Goal: Check status

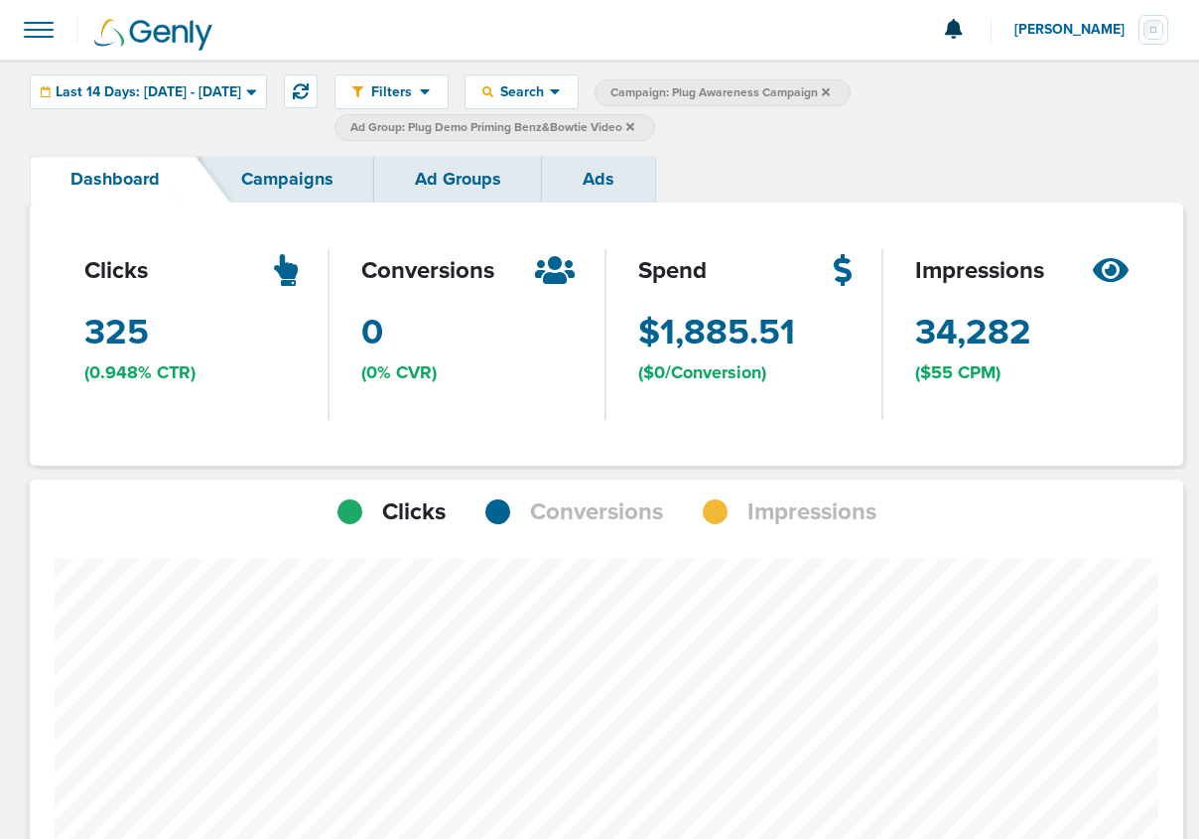
scroll to position [1402, 1140]
click at [309, 89] on icon at bounding box center [301, 91] width 16 height 16
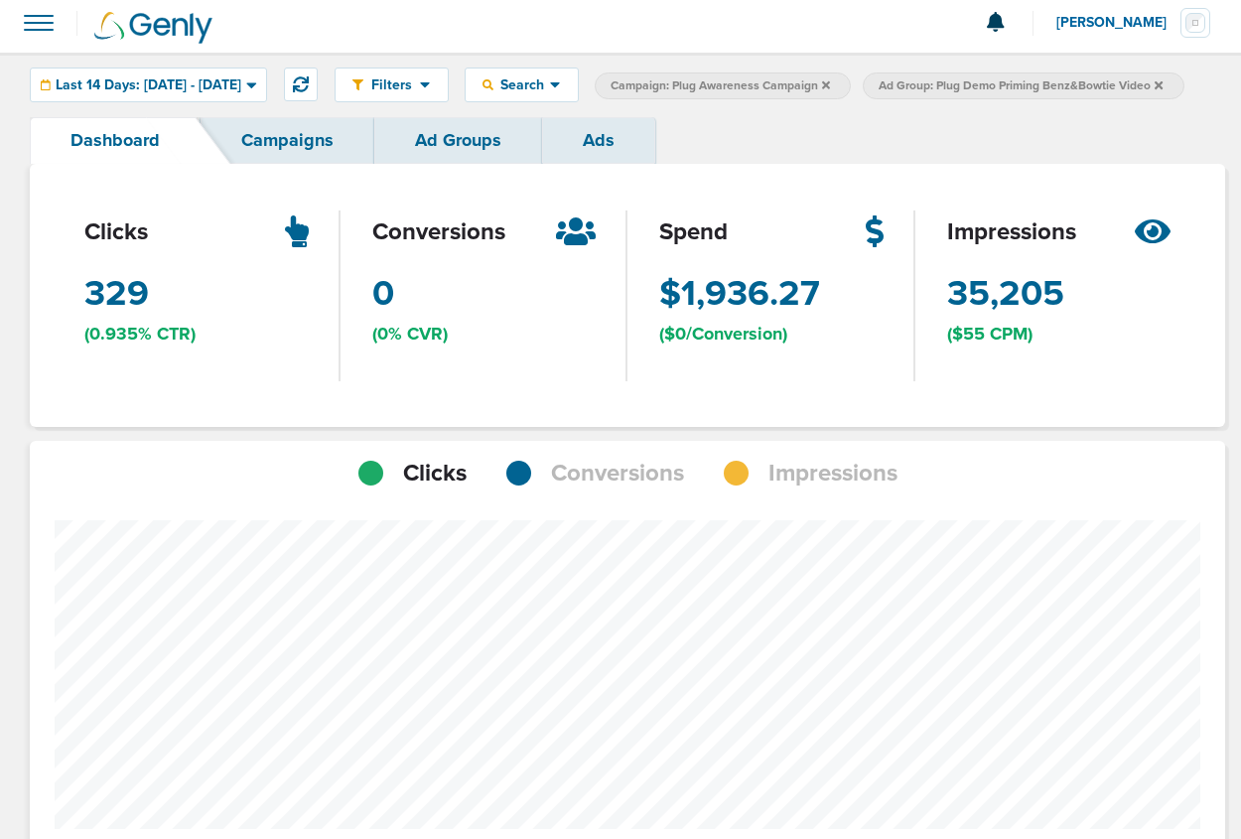
scroll to position [0, 0]
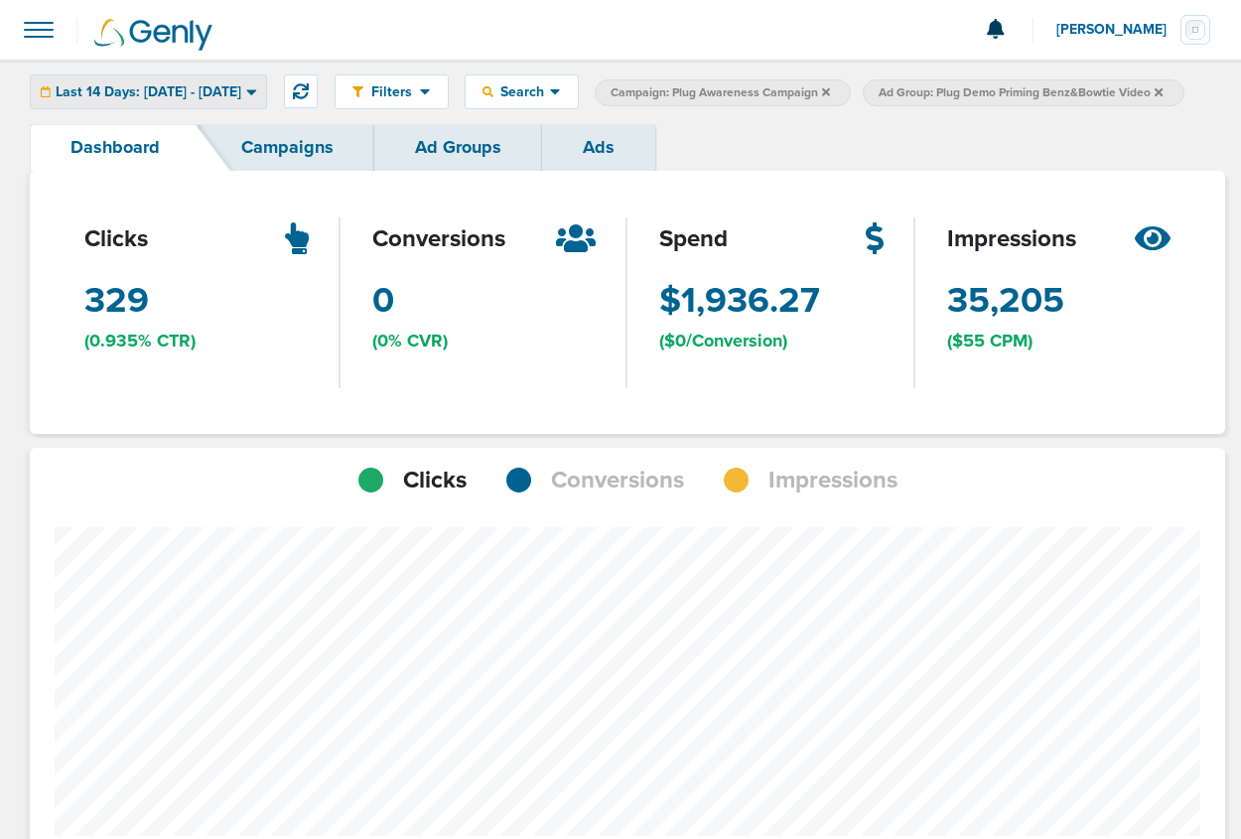
click at [257, 97] on icon at bounding box center [251, 91] width 11 height 17
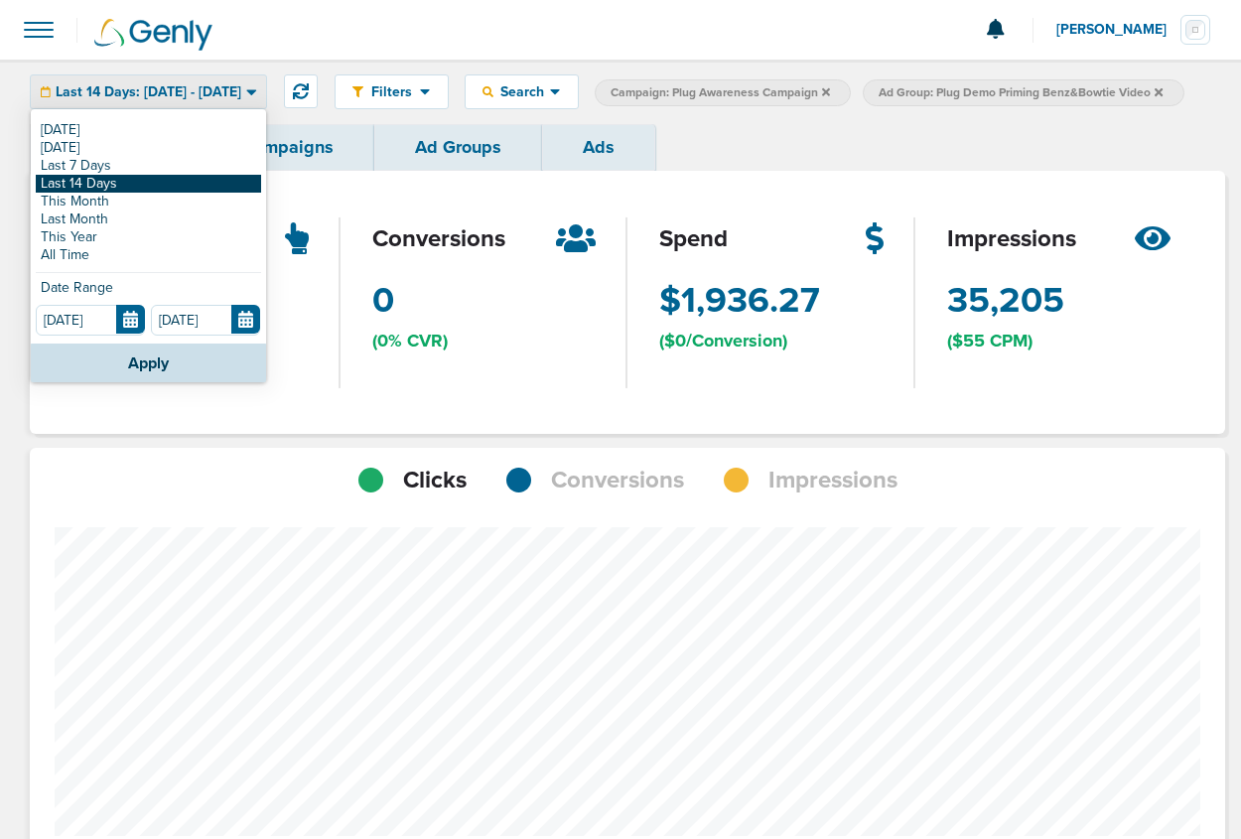
click at [127, 186] on link "Last 14 Days" at bounding box center [148, 184] width 225 height 18
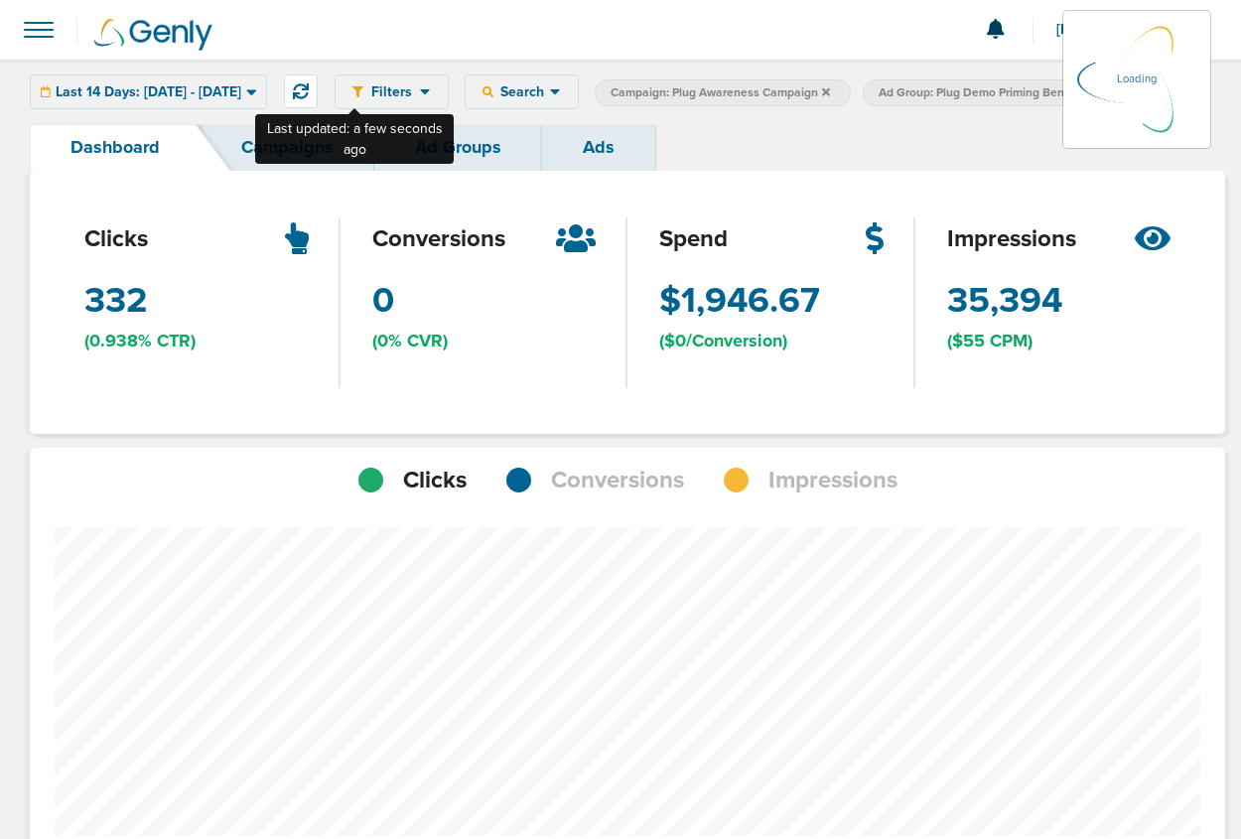
scroll to position [1402, 1182]
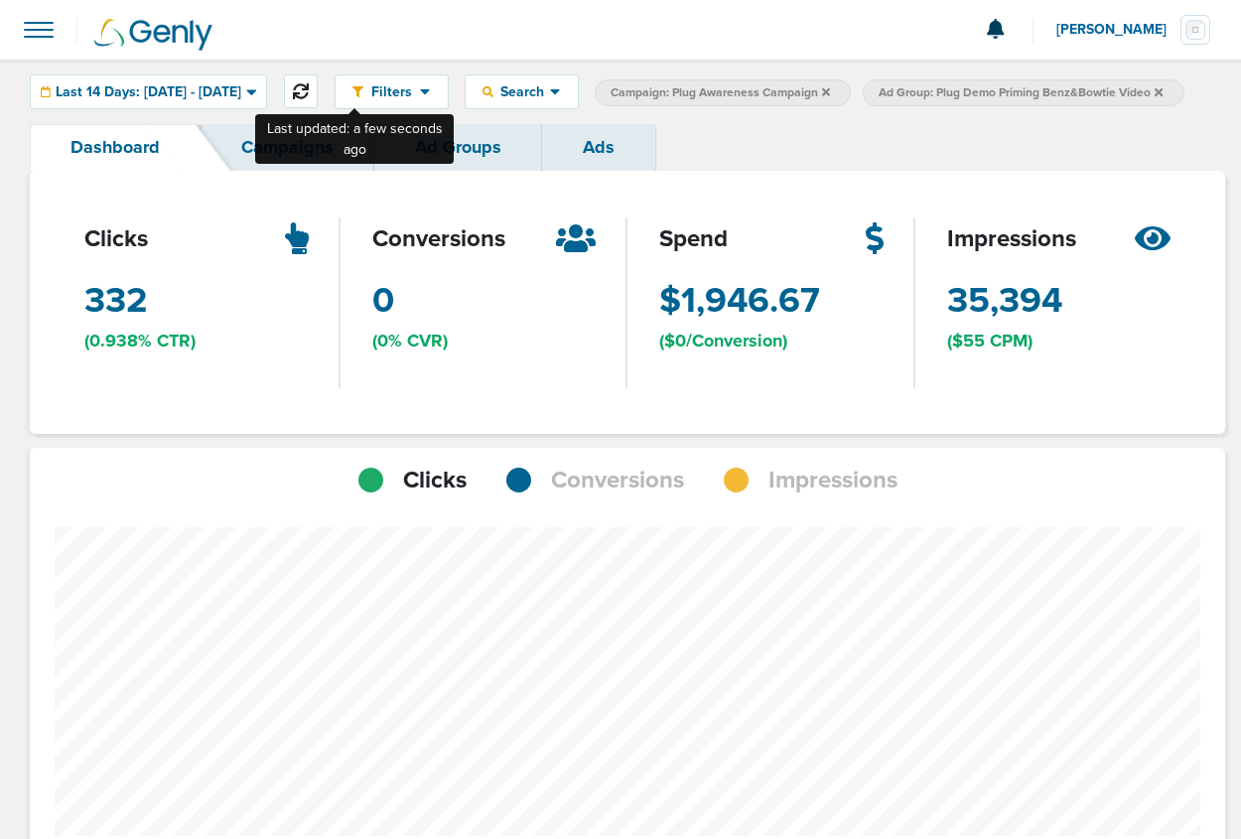
click at [318, 93] on button at bounding box center [301, 91] width 34 height 34
